Goal: Connect with others: Connect with others

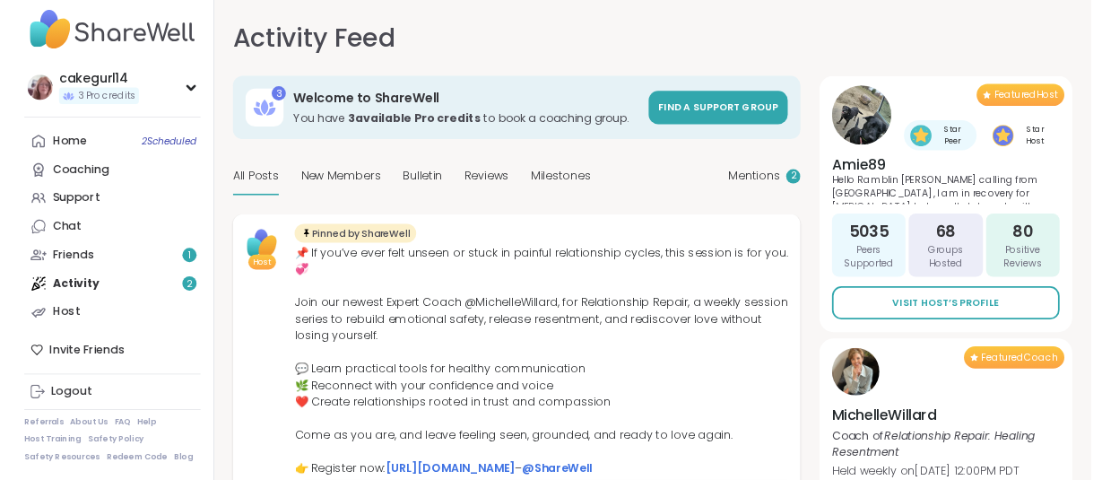
scroll to position [28, 0]
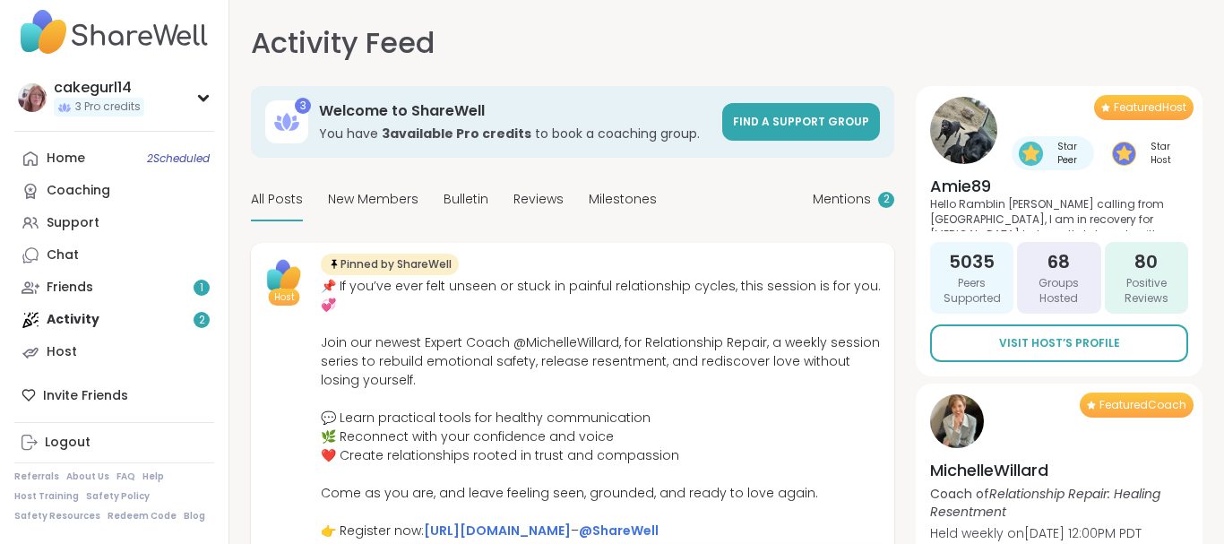
click at [80, 318] on div "Home 2 Scheduled Coaching Support Chat Friends 1 Activity 2 Host" at bounding box center [114, 256] width 200 height 226
click at [195, 321] on div "Home 2 Scheduled Coaching Support Chat Friends 1 Activity 2 Host" at bounding box center [114, 256] width 200 height 226
click at [86, 285] on div "Friends 1" at bounding box center [70, 288] width 47 height 18
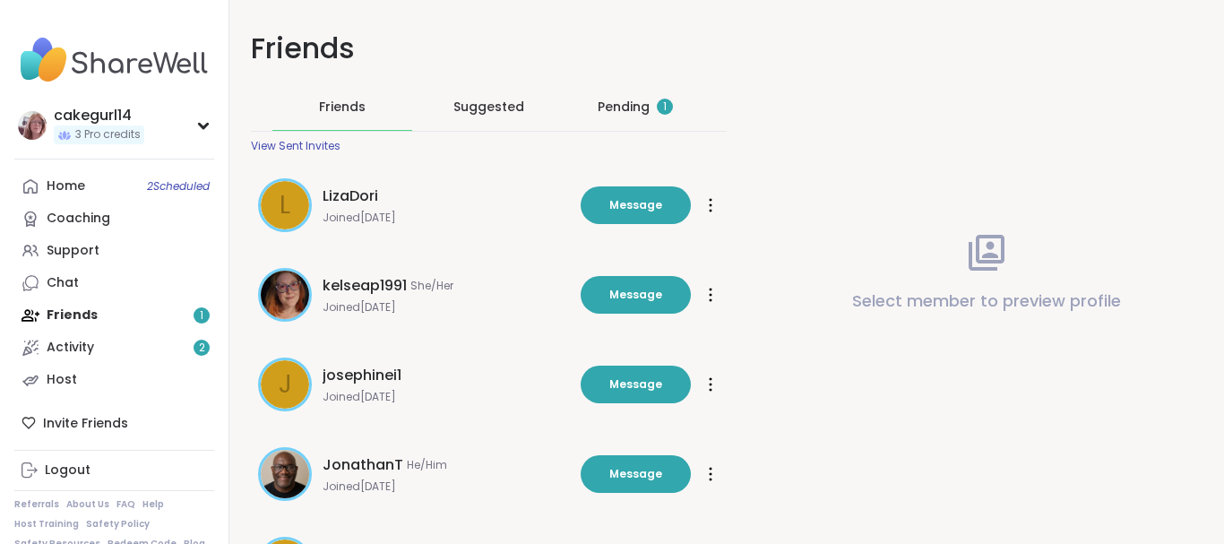
click at [632, 108] on div "Pending 1" at bounding box center [635, 107] width 75 height 18
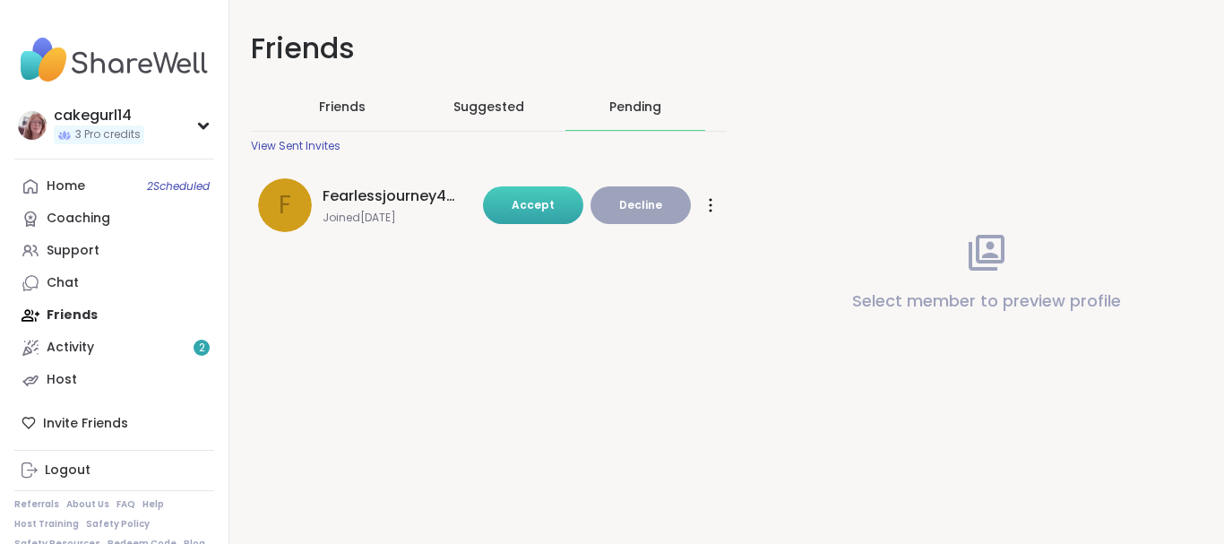
click at [534, 203] on span "Accept" at bounding box center [533, 204] width 43 height 15
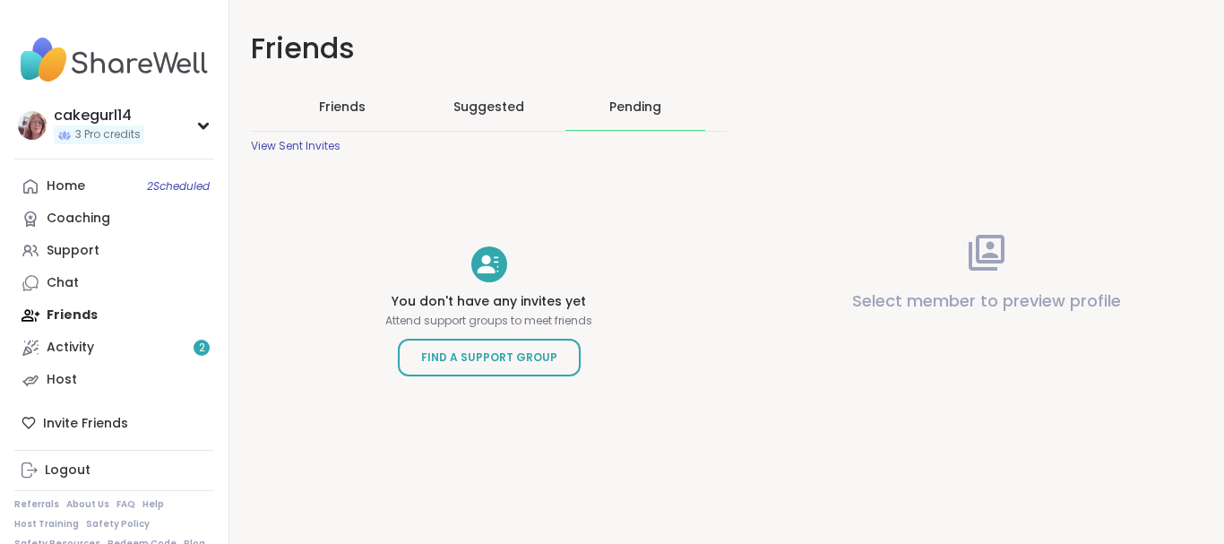
click at [353, 104] on span "Friends" at bounding box center [342, 107] width 47 height 18
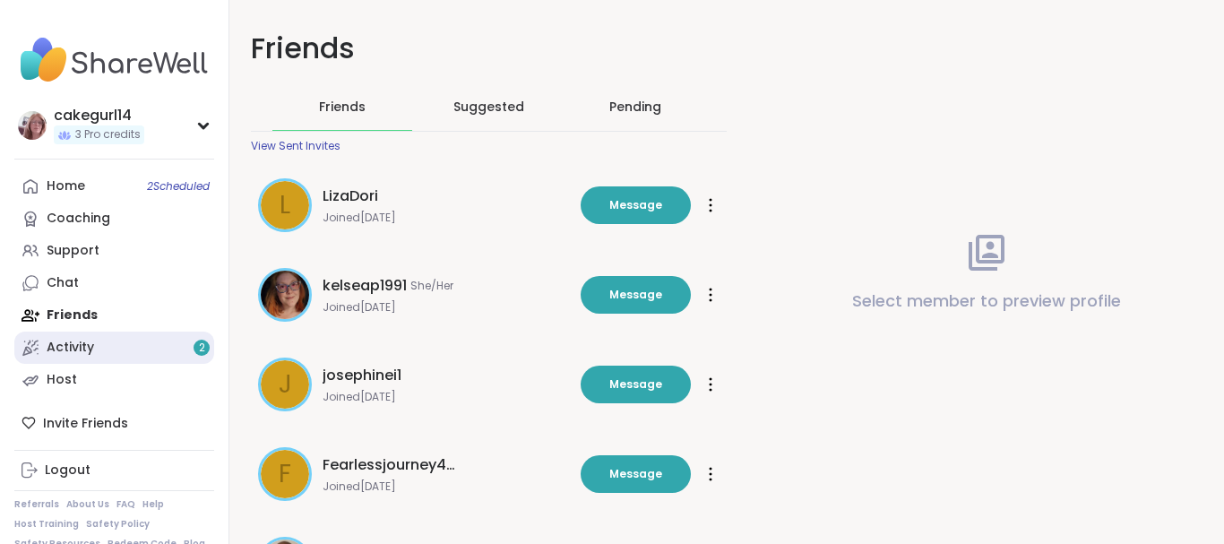
click at [76, 350] on div "Activity 2" at bounding box center [71, 348] width 48 height 18
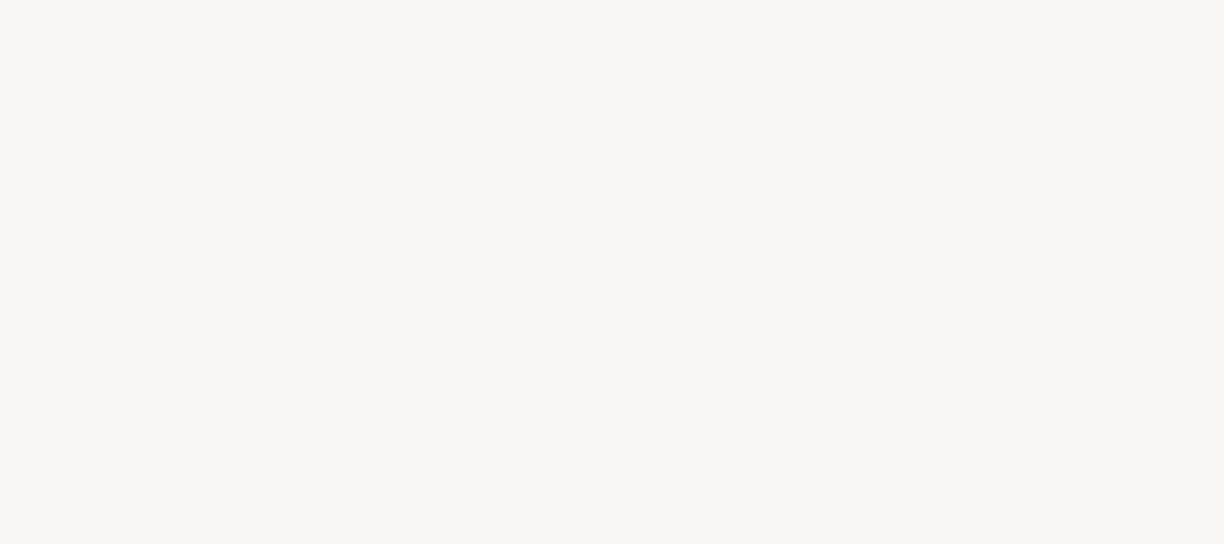
click at [76, 350] on div at bounding box center [612, 272] width 1224 height 544
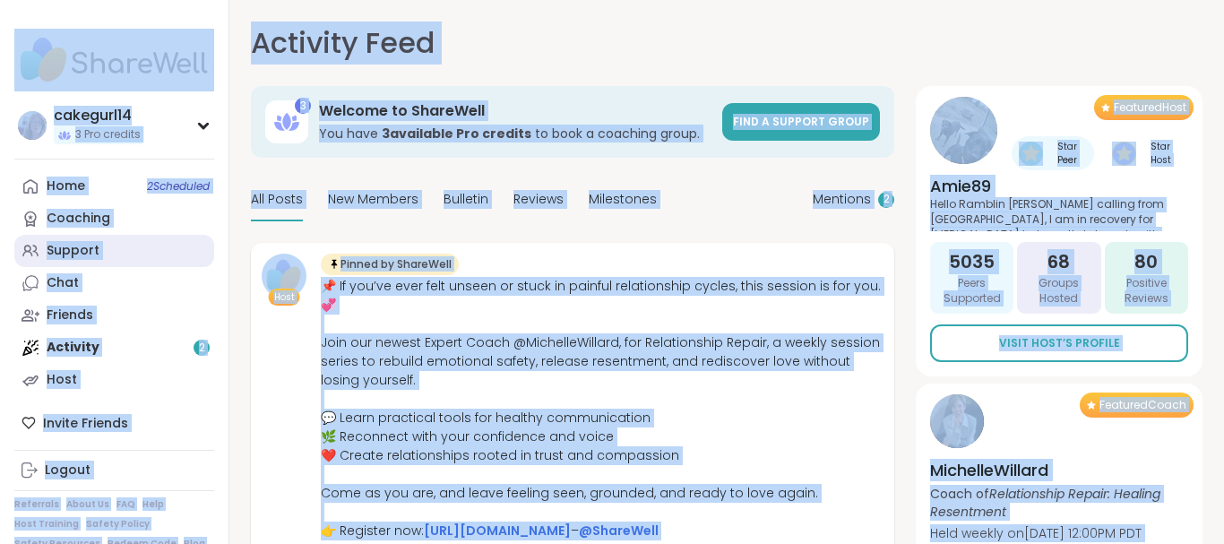
click at [151, 246] on link "Support" at bounding box center [114, 251] width 200 height 32
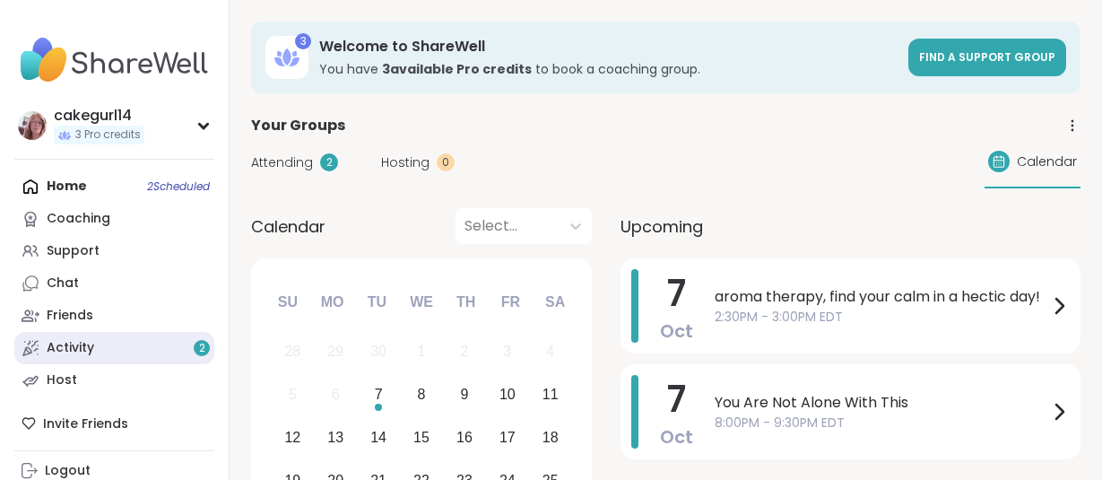
click at [70, 345] on div "Activity 2" at bounding box center [71, 348] width 48 height 18
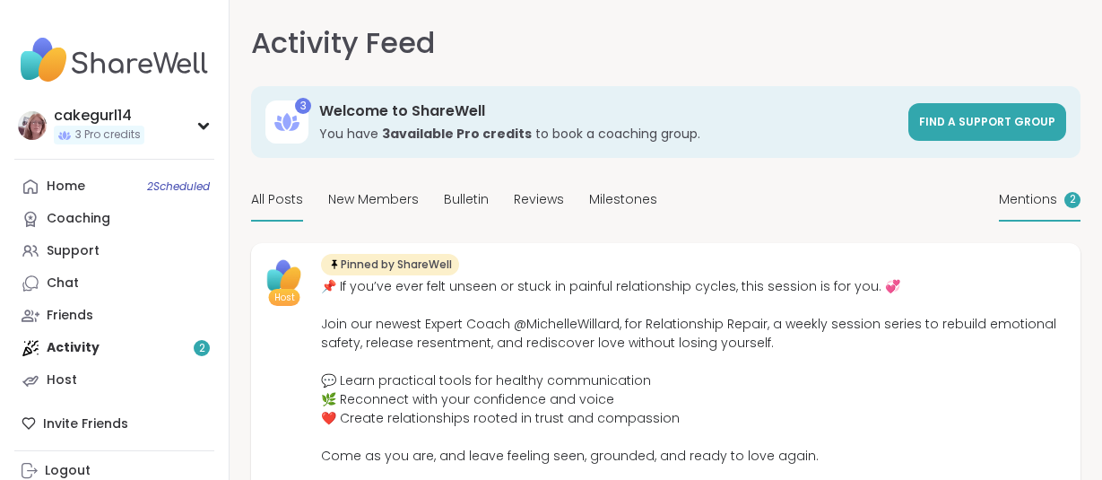
click at [1065, 203] on div "2" at bounding box center [1072, 200] width 16 height 16
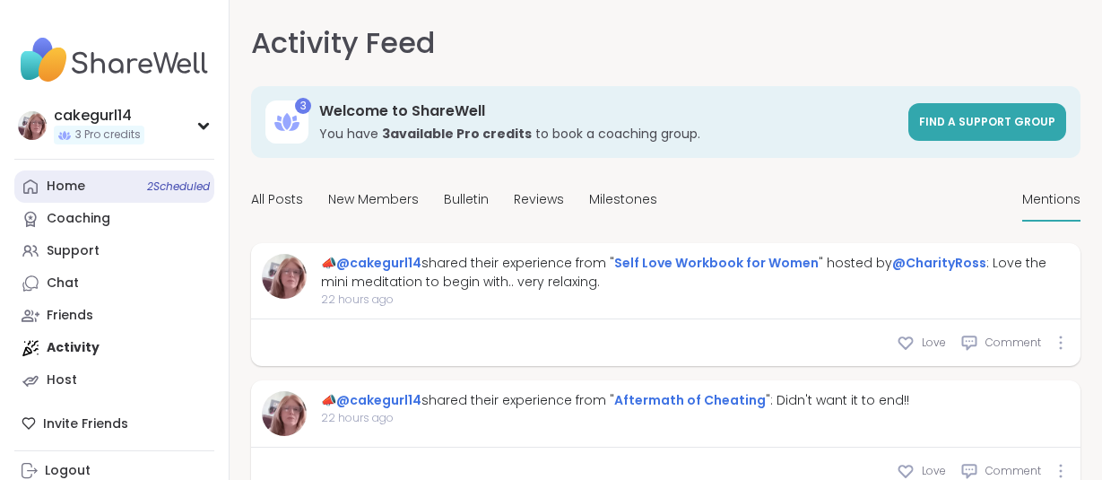
click at [169, 180] on span "2 Scheduled" at bounding box center [178, 186] width 63 height 14
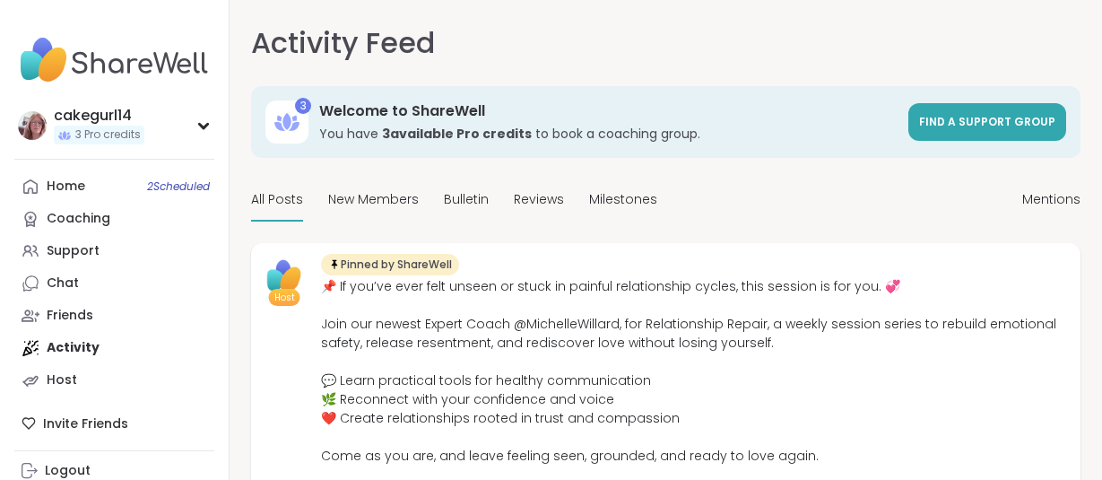
click at [133, 177] on link "Home 2 Scheduled" at bounding box center [114, 186] width 200 height 32
